Goal: Task Accomplishment & Management: Use online tool/utility

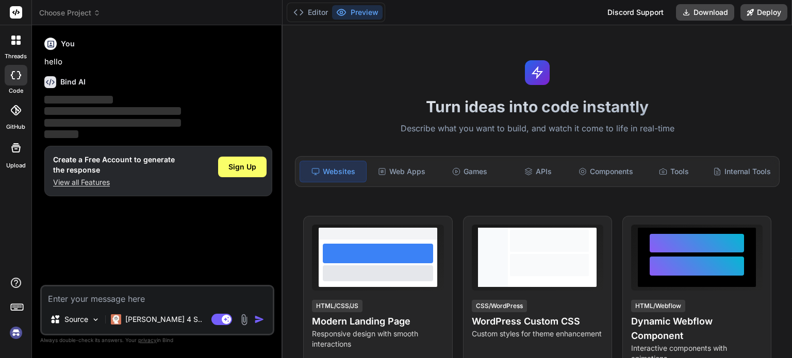
click at [11, 333] on img at bounding box center [16, 333] width 18 height 18
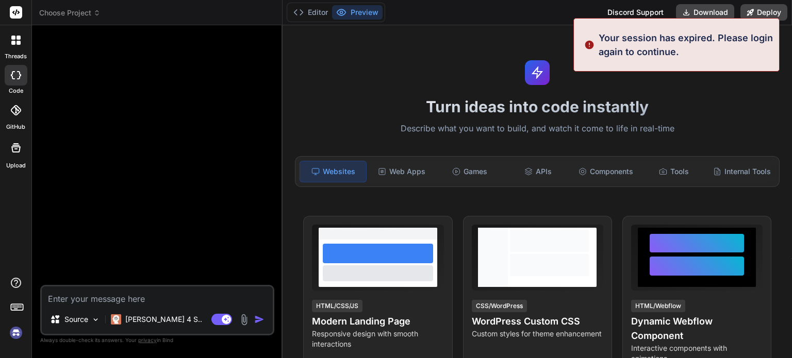
scroll to position [10, 0]
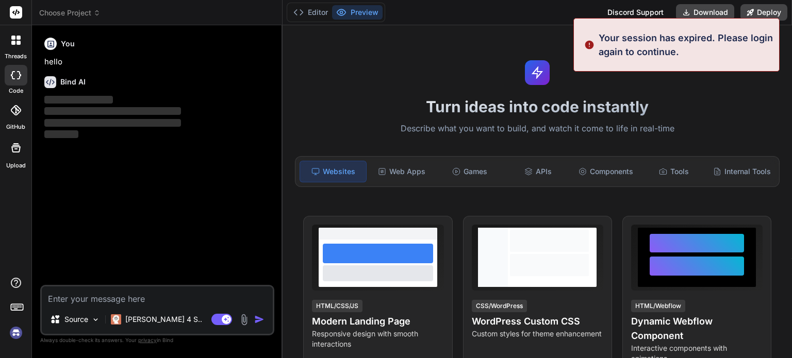
click at [14, 335] on img at bounding box center [16, 333] width 18 height 18
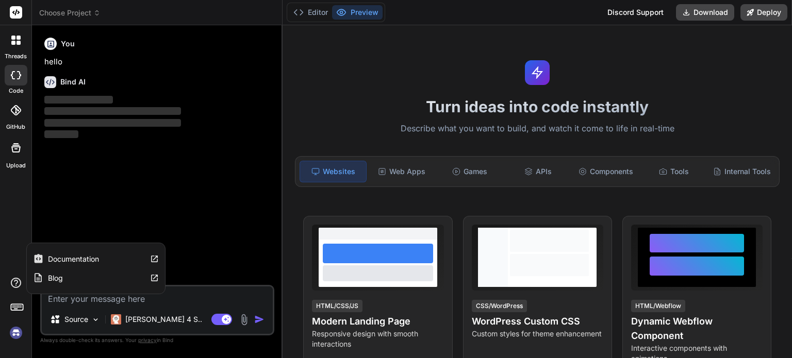
click at [15, 283] on icon at bounding box center [16, 283] width 12 height 12
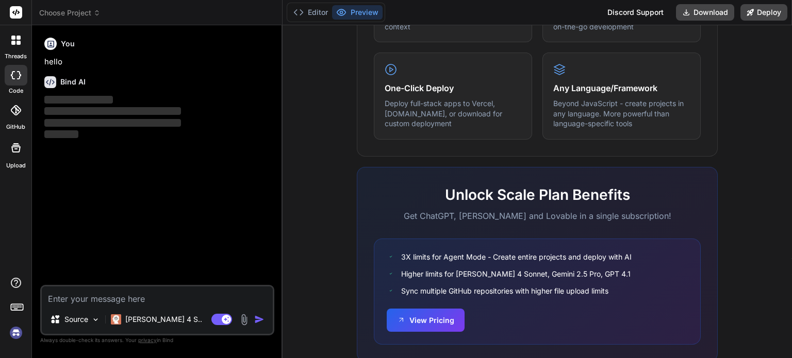
scroll to position [655, 0]
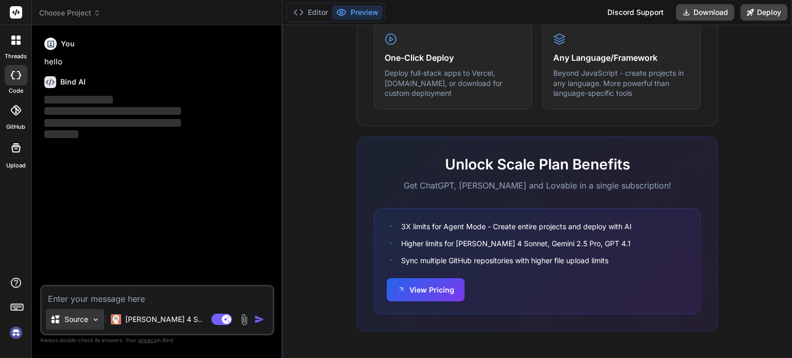
click at [90, 323] on div "Source" at bounding box center [75, 319] width 58 height 21
type textarea "x"
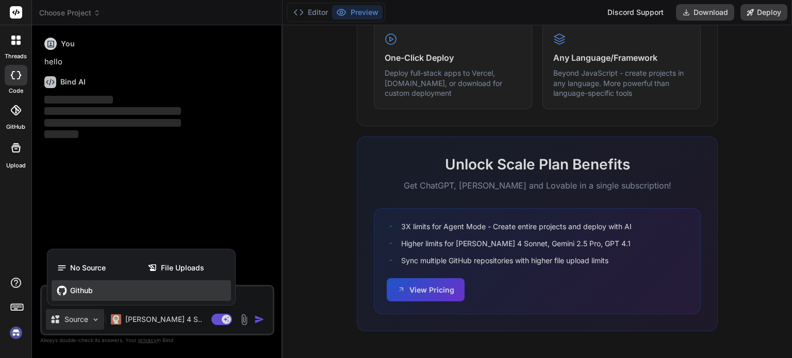
click at [76, 295] on span "Github" at bounding box center [81, 290] width 23 height 10
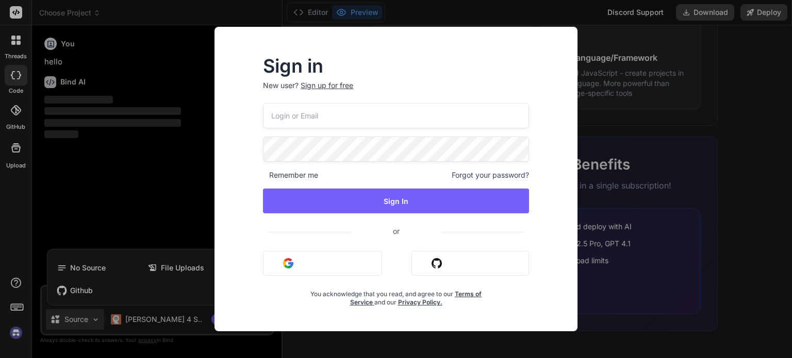
click at [293, 257] on button "Sign in with Google" at bounding box center [322, 263] width 119 height 25
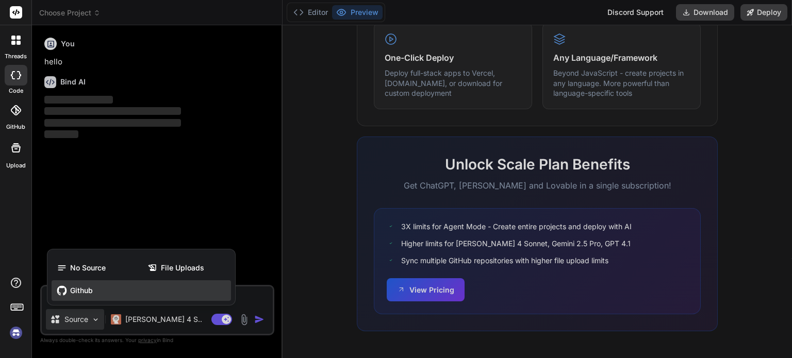
click at [78, 290] on span "Github" at bounding box center [81, 290] width 23 height 10
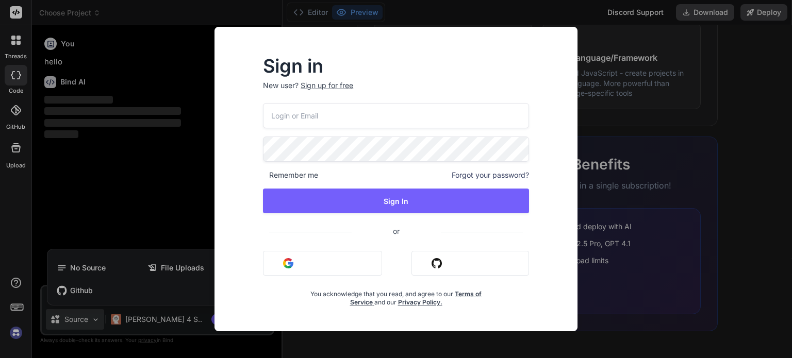
click at [633, 43] on div "Sign in New user? Sign up for free Remember me Forgot your password? Sign In or…" at bounding box center [396, 179] width 792 height 358
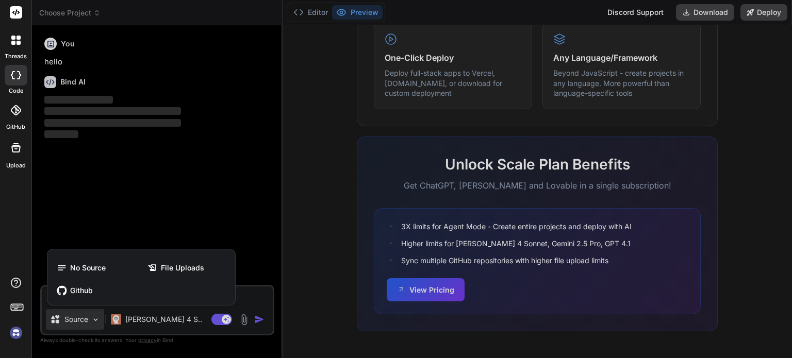
click at [11, 119] on div at bounding box center [16, 110] width 23 height 23
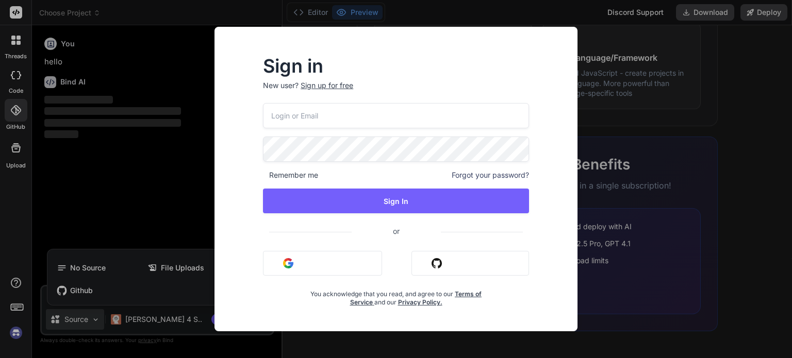
click at [295, 116] on input "email" at bounding box center [396, 115] width 266 height 25
click at [528, 76] on div "Sign in New user? Sign up for free" at bounding box center [396, 80] width 266 height 45
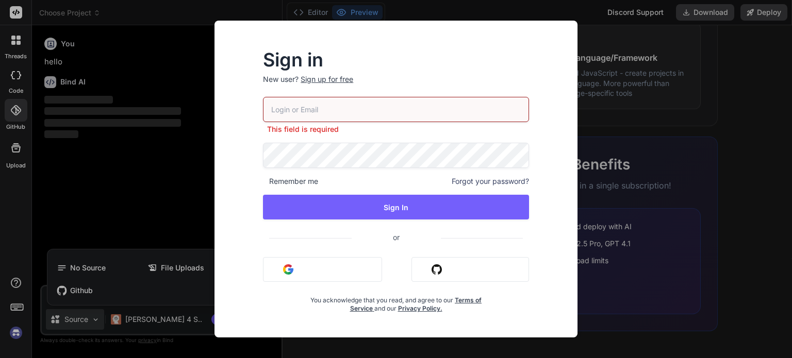
click at [338, 77] on div "Sign up for free" at bounding box center [326, 79] width 53 height 10
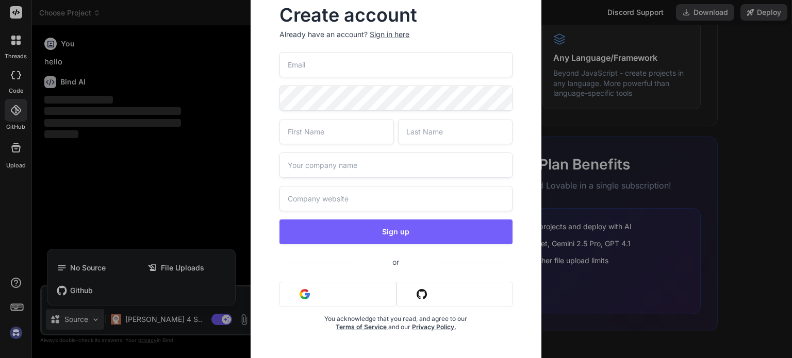
scroll to position [0, 0]
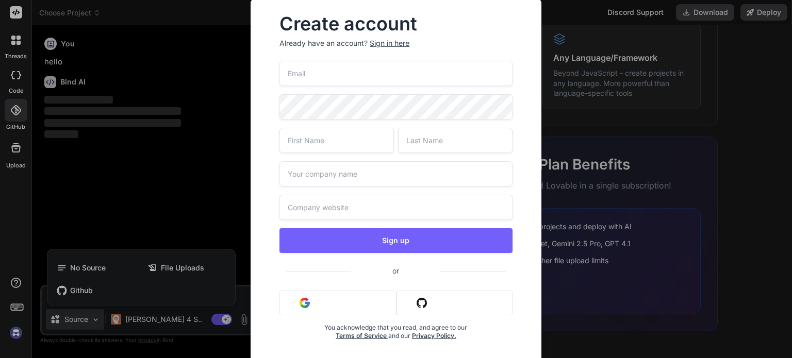
click at [311, 305] on button "Sign in with Google" at bounding box center [337, 303] width 117 height 25
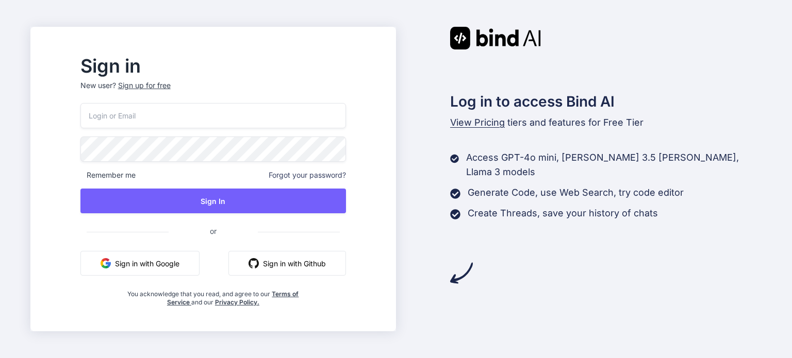
click at [161, 257] on button "Sign in with Google" at bounding box center [139, 263] width 119 height 25
